Goal: Navigation & Orientation: Find specific page/section

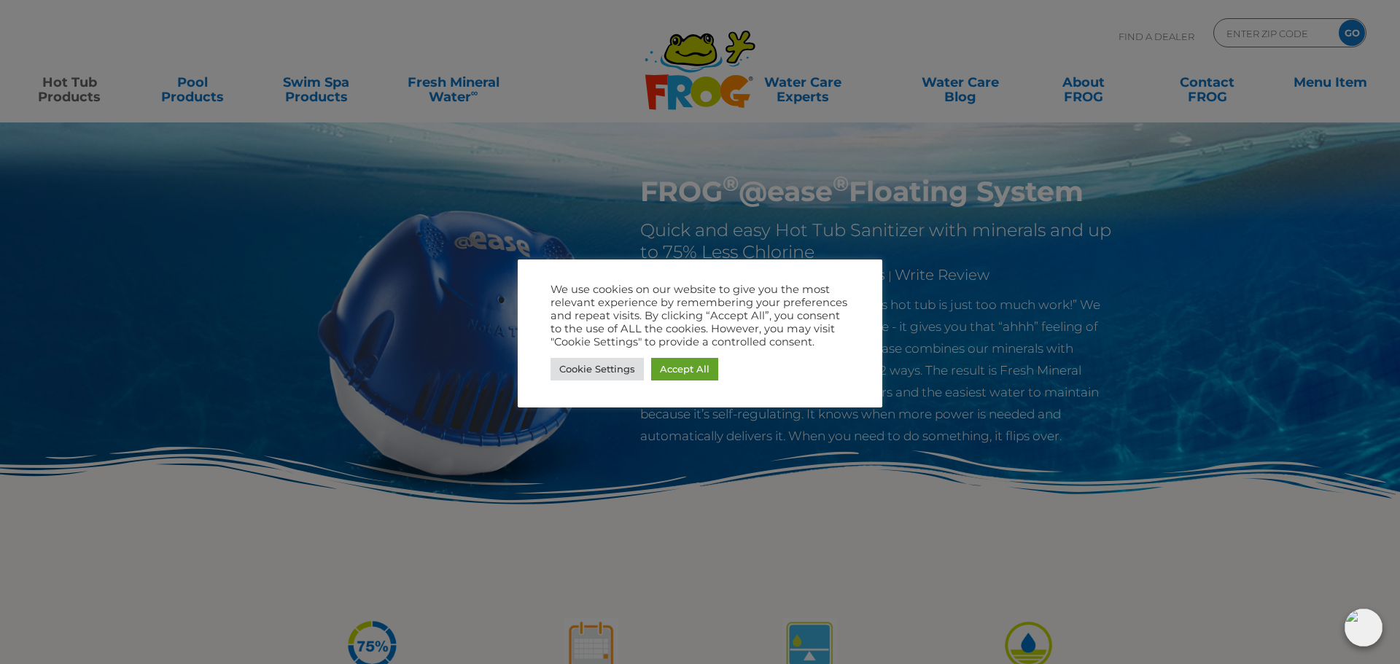
click at [680, 383] on div "Cookie Settings Accept All" at bounding box center [700, 369] width 299 height 30
click at [680, 376] on link "Accept All" at bounding box center [684, 369] width 67 height 23
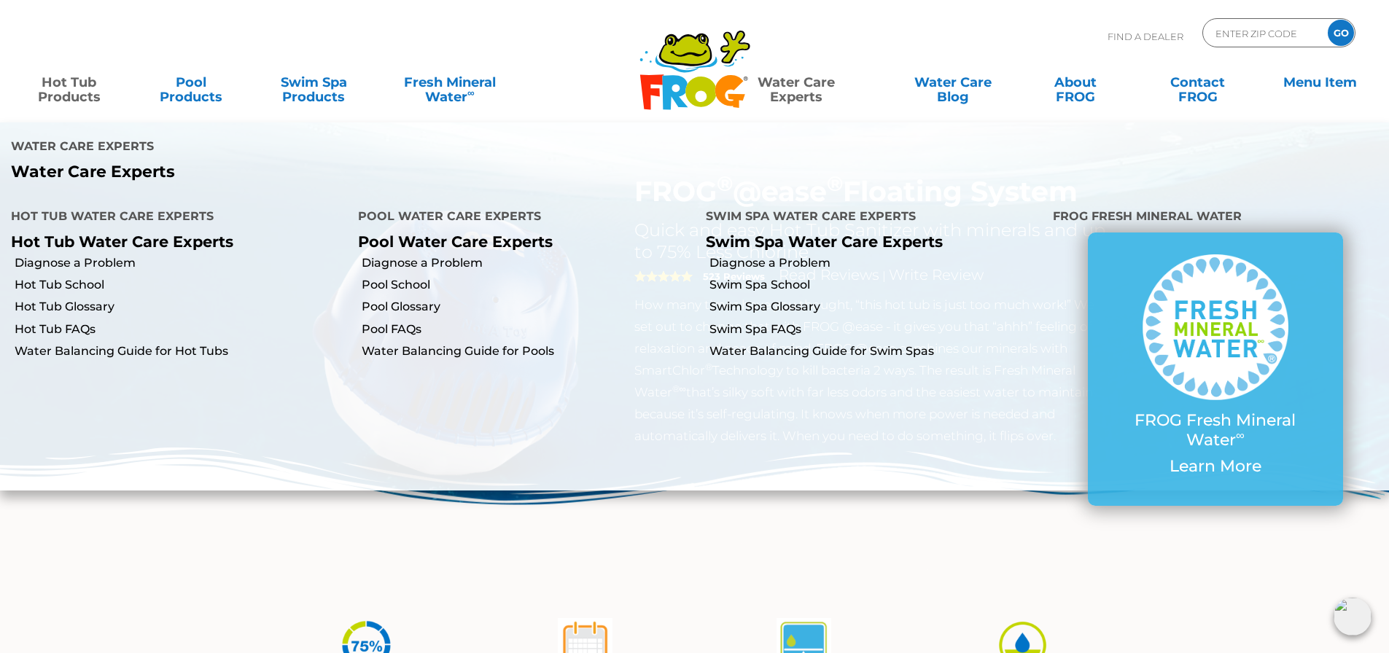
scroll to position [73, 0]
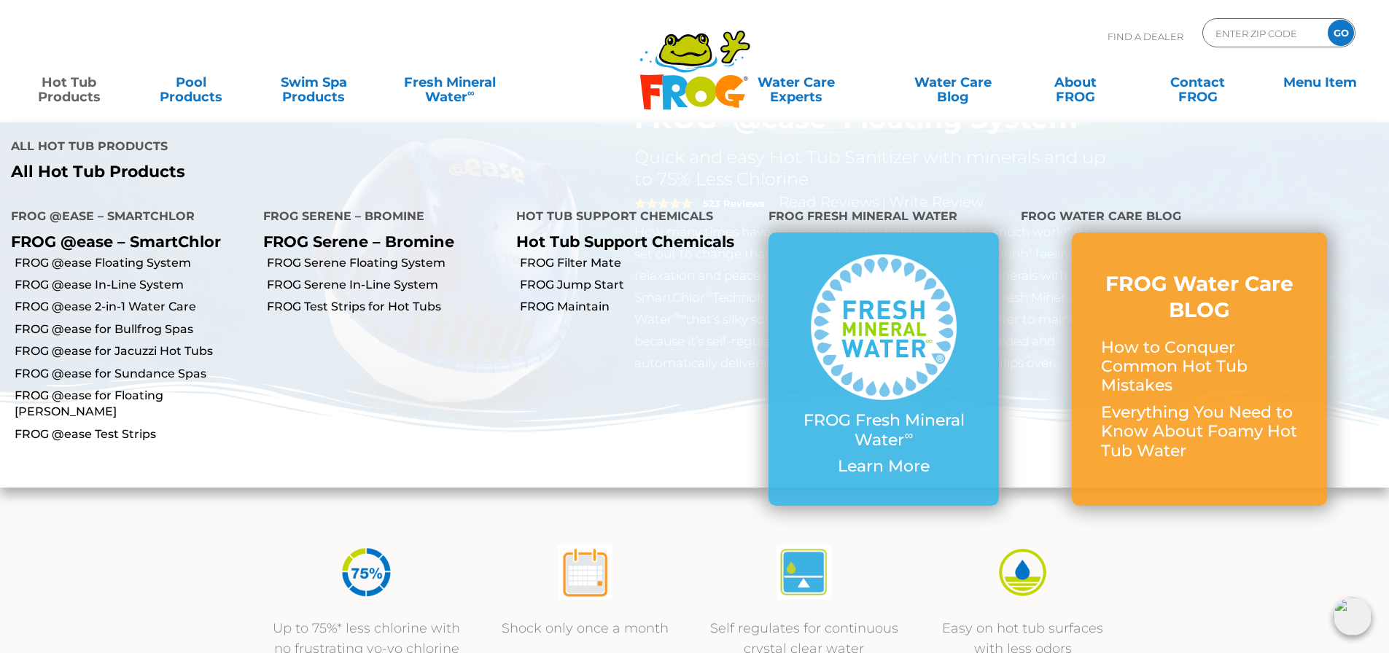
click at [62, 79] on link "Hot Tub Products" at bounding box center [69, 82] width 109 height 29
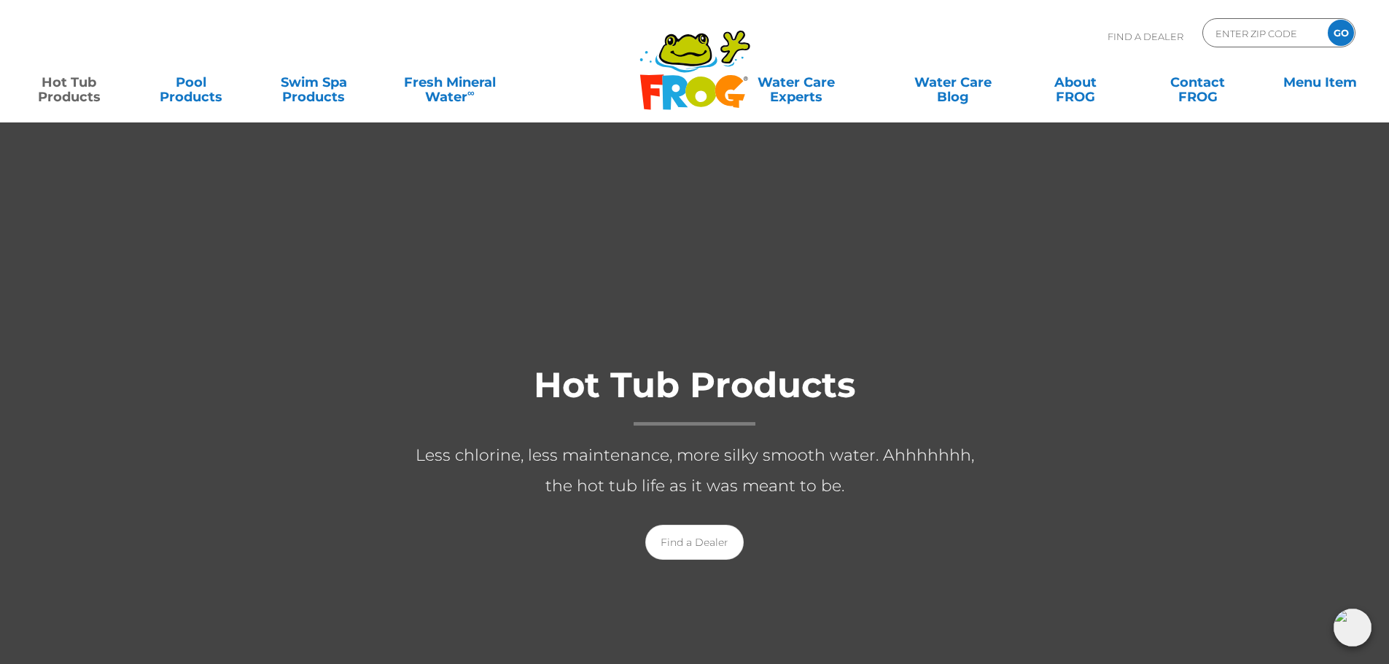
click at [706, 70] on icon ".st130{clip-path:url(#SVGID_2_);fill-rule:evenodd;clip-rule:evenodd;fill:#C3CC0…" at bounding box center [695, 70] width 112 height 82
